Goal: Transaction & Acquisition: Purchase product/service

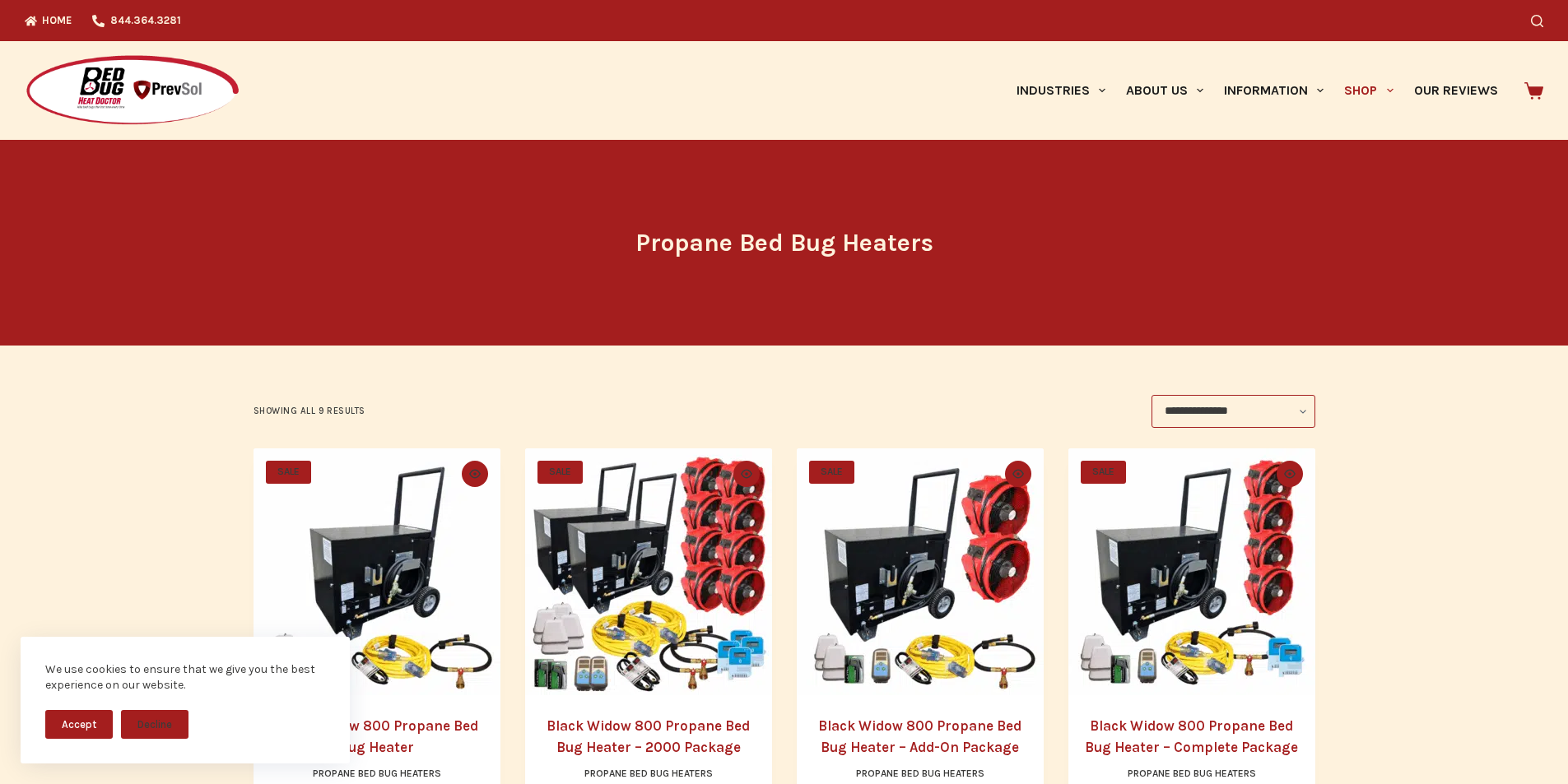
drag, startPoint x: 1577, startPoint y: 136, endPoint x: 1608, endPoint y: 69, distance: 73.8
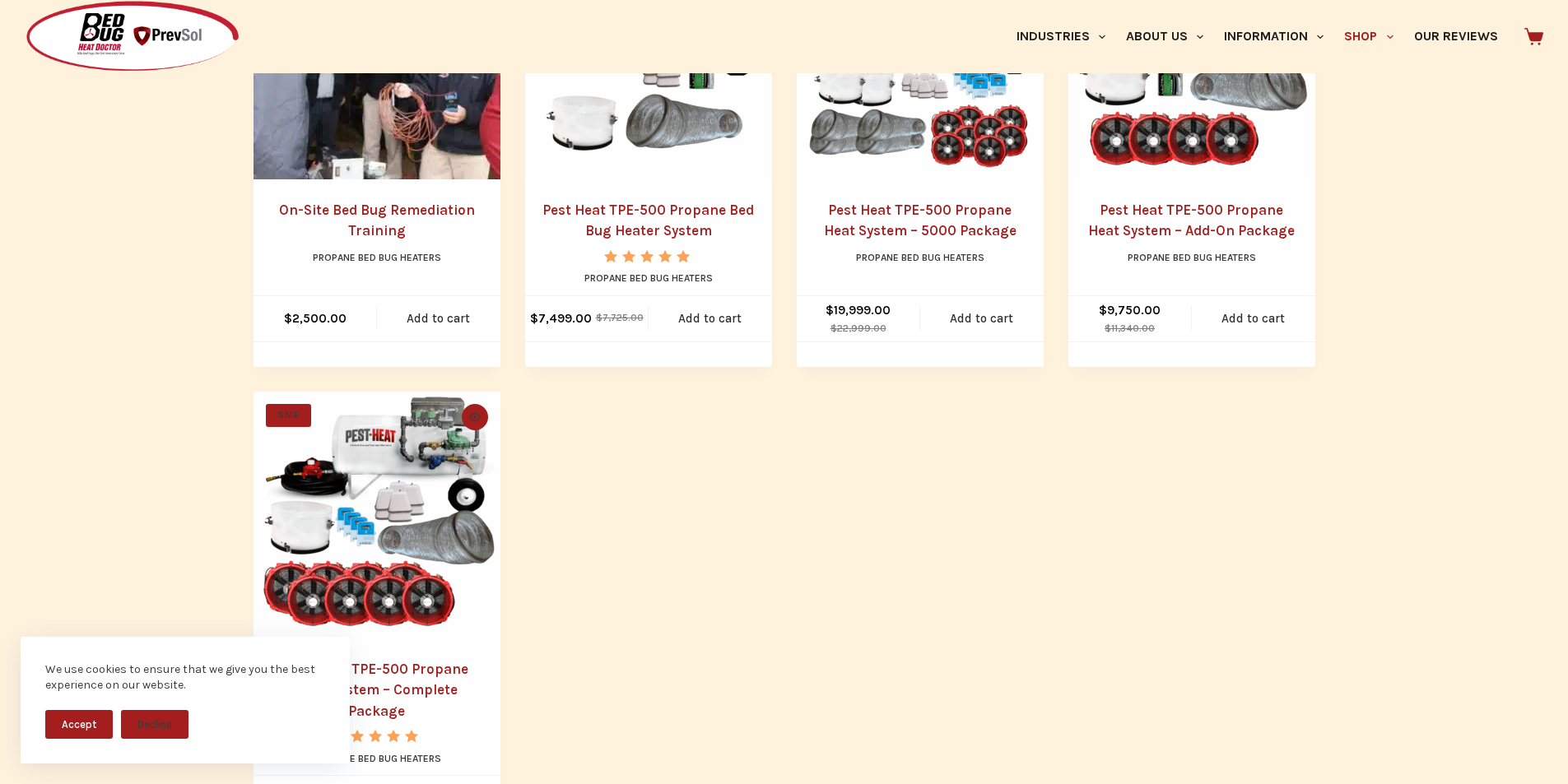
scroll to position [952, 0]
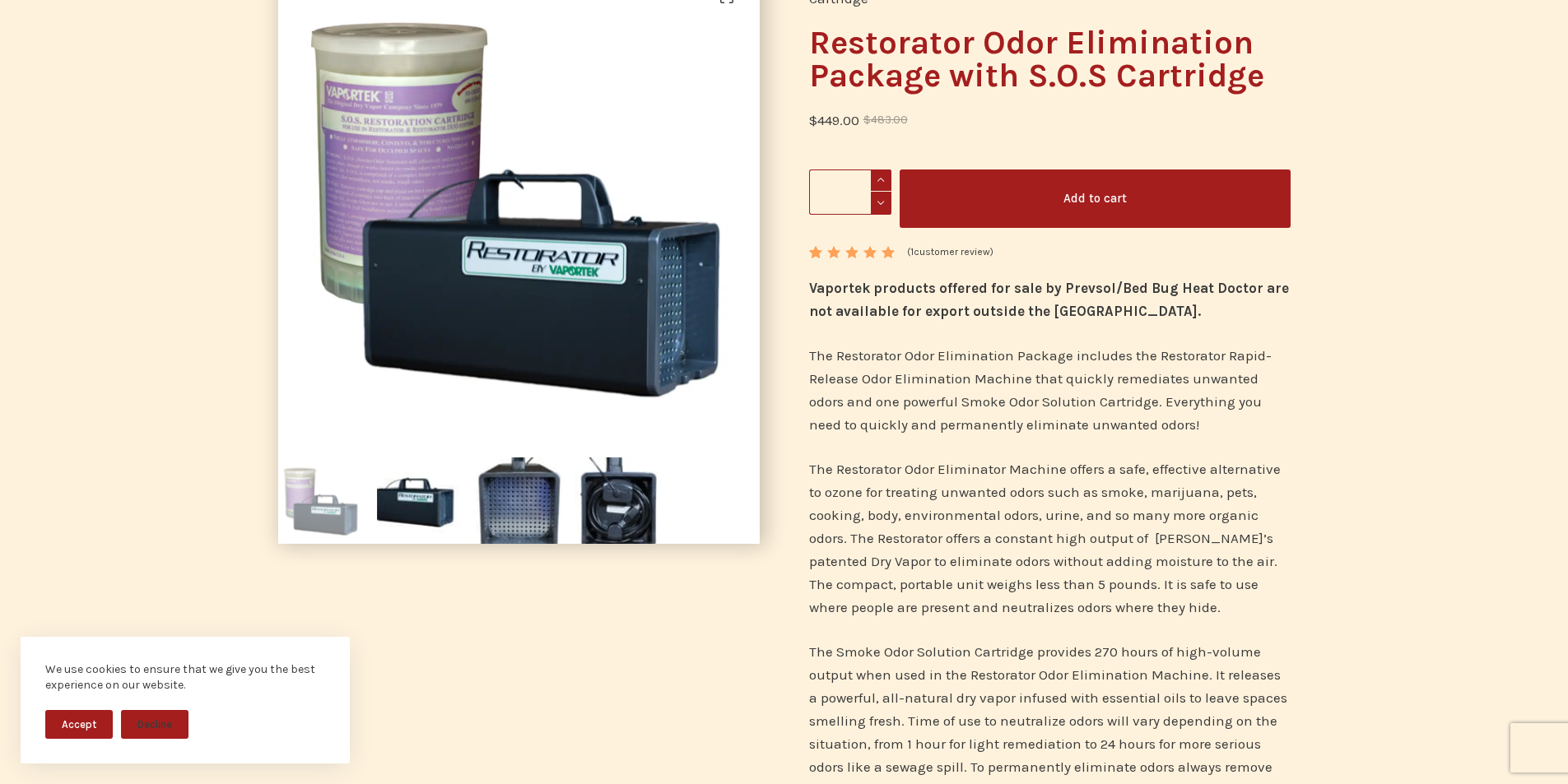
scroll to position [95, 0]
